Goal: Book appointment/travel/reservation

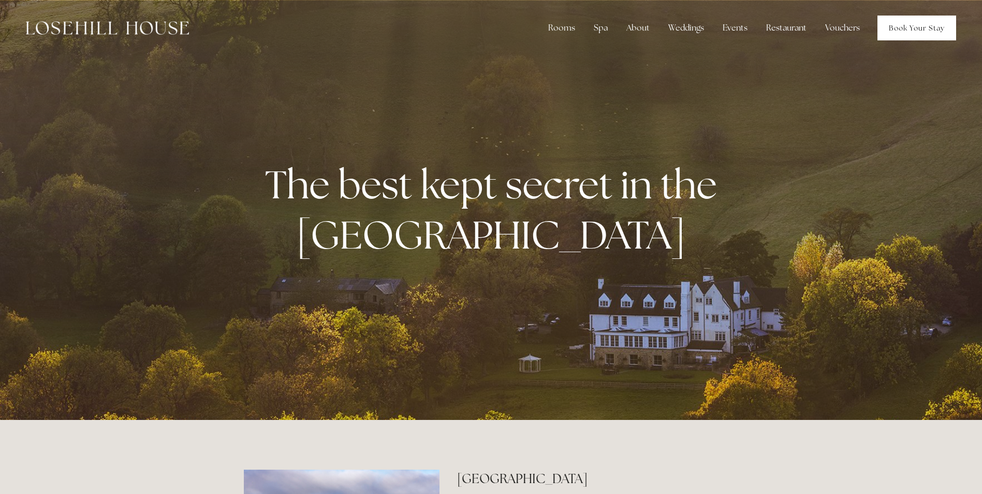
click at [911, 33] on link "Book Your Stay" at bounding box center [917, 28] width 79 height 25
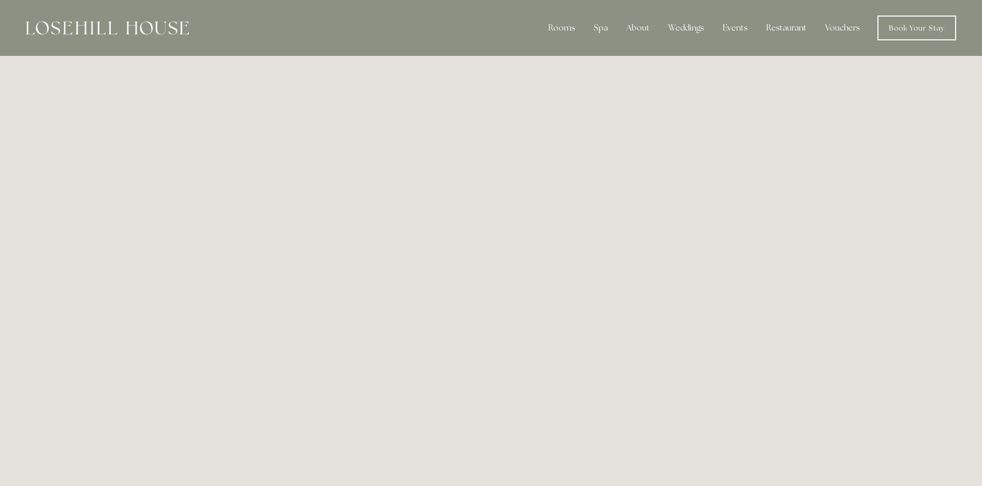
click at [91, 10] on div "Rooms Rooms Your Stay Book a stay Offers Spa About" at bounding box center [490, 28] width 961 height 56
click at [98, 31] on img at bounding box center [107, 27] width 163 height 13
